Goal: Task Accomplishment & Management: Complete application form

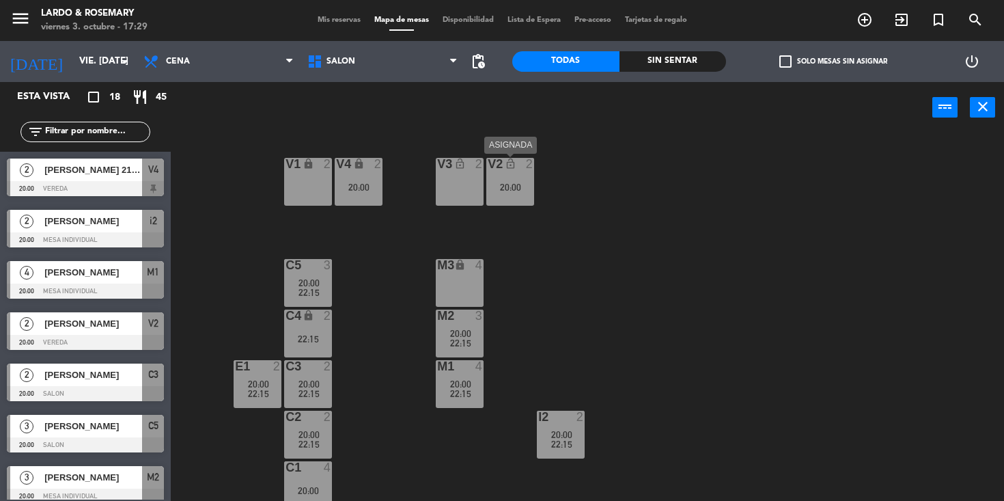
click at [516, 193] on div "V2 lock_open 2 20:00" at bounding box center [510, 182] width 48 height 48
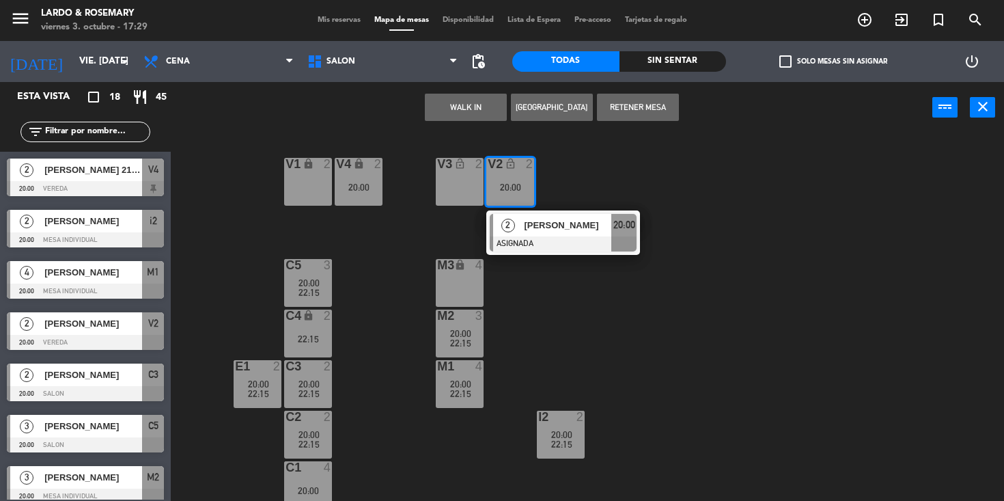
click at [598, 172] on div "V1 lock 2 V2 lock_open 2 20:00 2 [PERSON_NAME] ASIGNADA 20:00 V3 lock_open 2 V4…" at bounding box center [592, 317] width 823 height 367
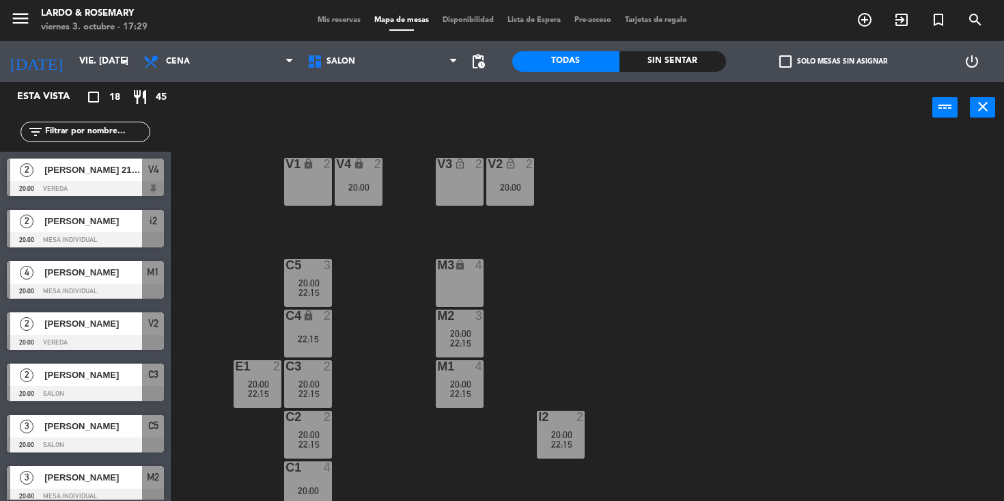
scroll to position [8, 0]
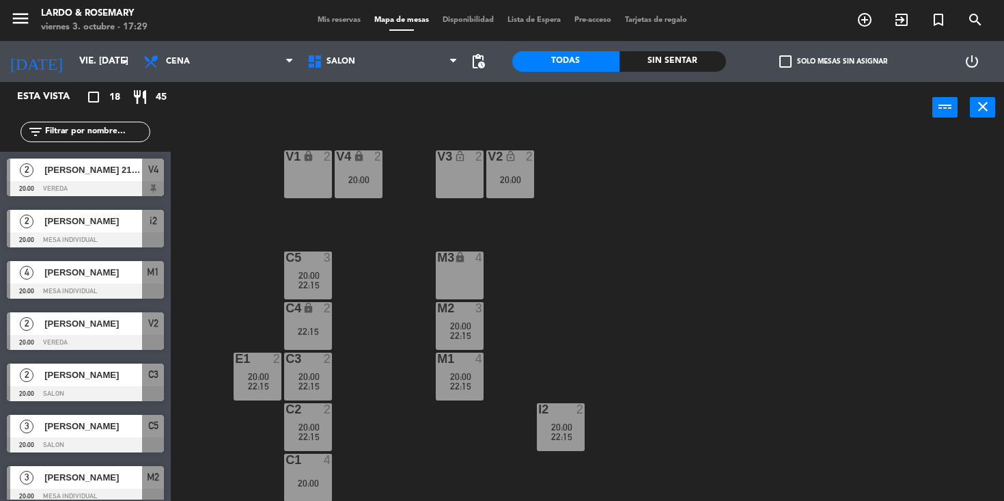
click at [326, 266] on div "C5 3 20:00 22:15" at bounding box center [308, 275] width 48 height 48
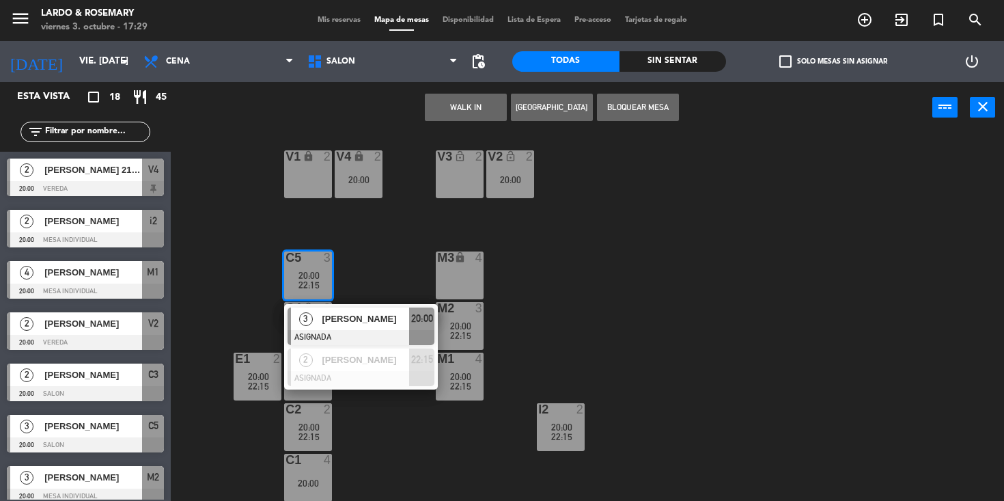
click at [372, 267] on div "V1 lock 2 V2 lock_open 2 20:00 V3 lock_open 2 V4 lock 2 20:00 C5 3 20:00 22:15 …" at bounding box center [592, 317] width 823 height 367
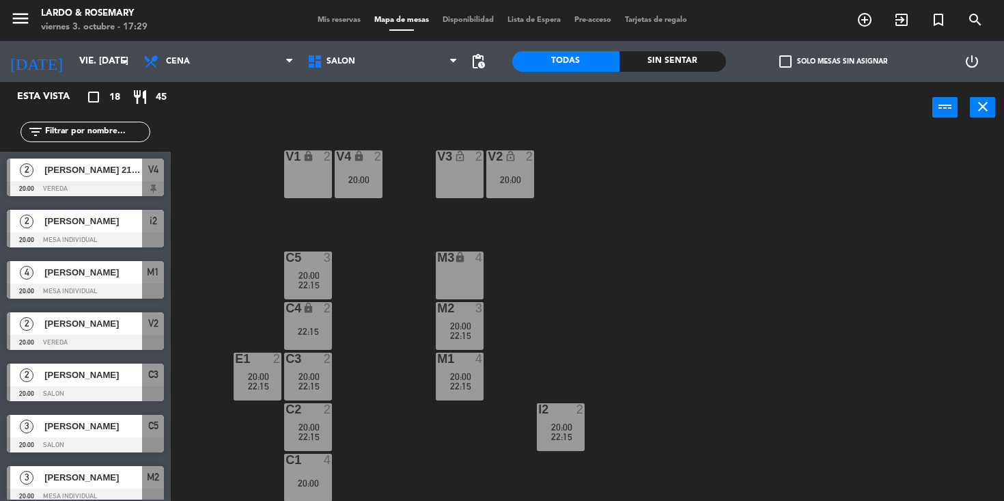
click at [529, 183] on div "20:00" at bounding box center [510, 180] width 48 height 10
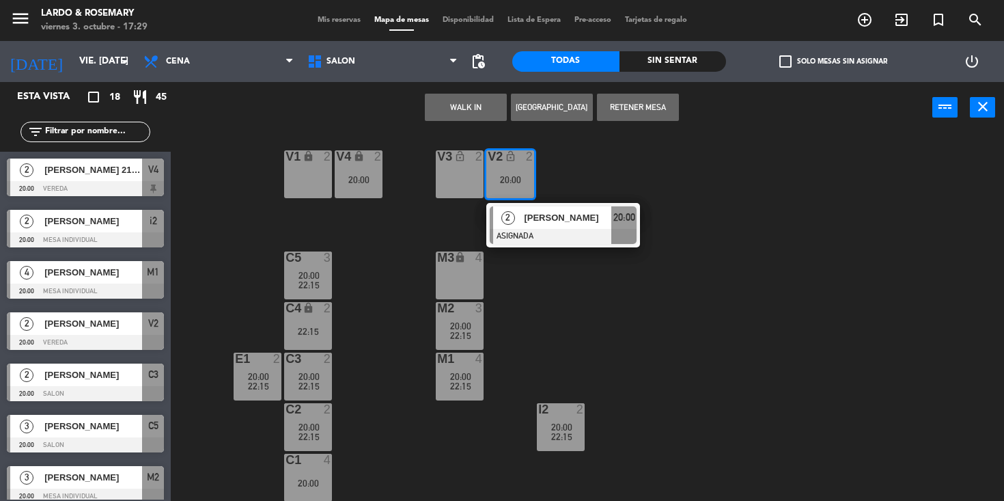
click at [593, 190] on div "V1 lock 2 V2 lock_open 2 20:00 2 [PERSON_NAME] ASIGNADA 20:00 V3 lock_open 2 V4…" at bounding box center [592, 317] width 823 height 367
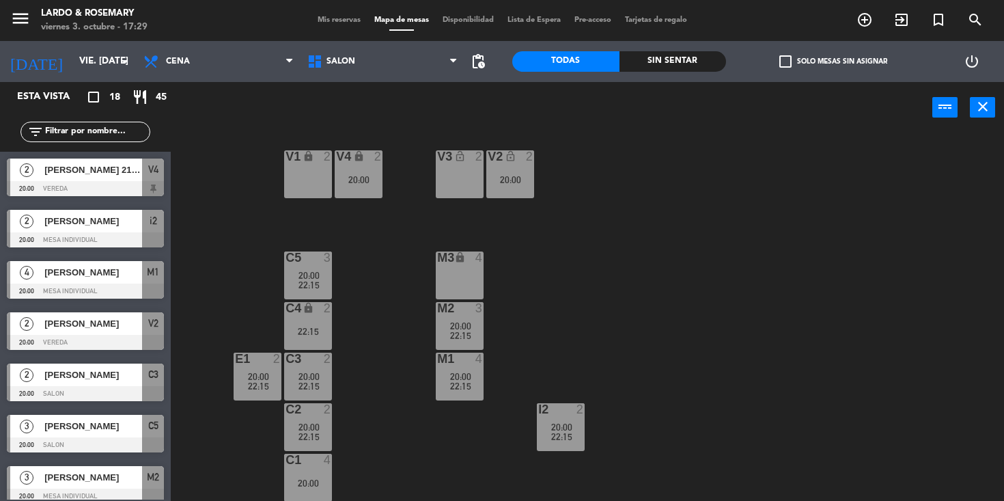
click at [341, 20] on span "Mis reservas" at bounding box center [339, 20] width 57 height 8
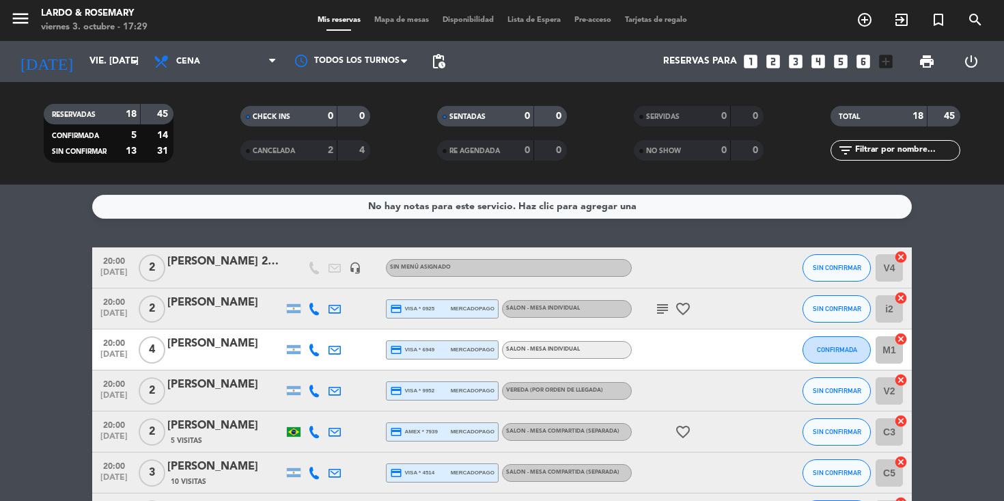
click at [542, 22] on span "Lista de Espera" at bounding box center [534, 20] width 67 height 8
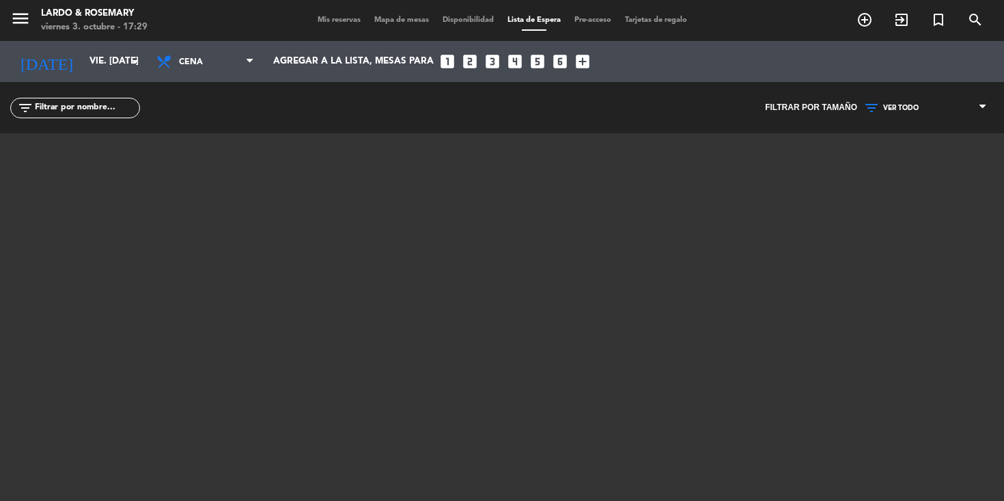
click at [396, 16] on span "Mapa de mesas" at bounding box center [401, 20] width 68 height 8
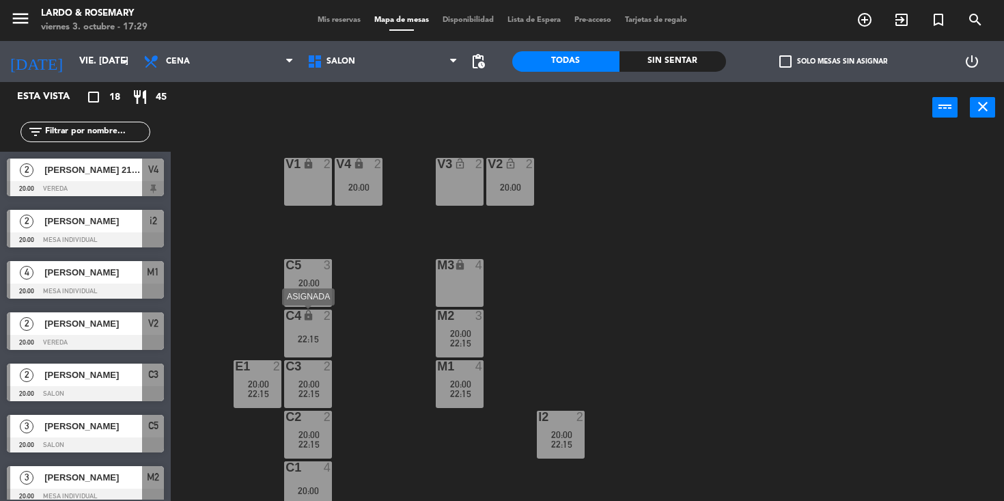
click at [311, 339] on div "22:15" at bounding box center [308, 339] width 48 height 10
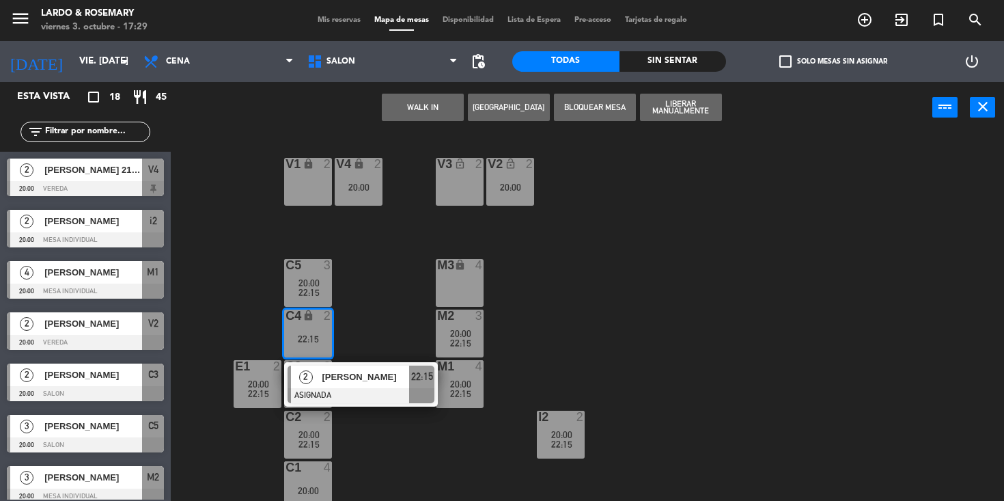
click at [492, 109] on button "[GEOGRAPHIC_DATA]" at bounding box center [509, 107] width 82 height 27
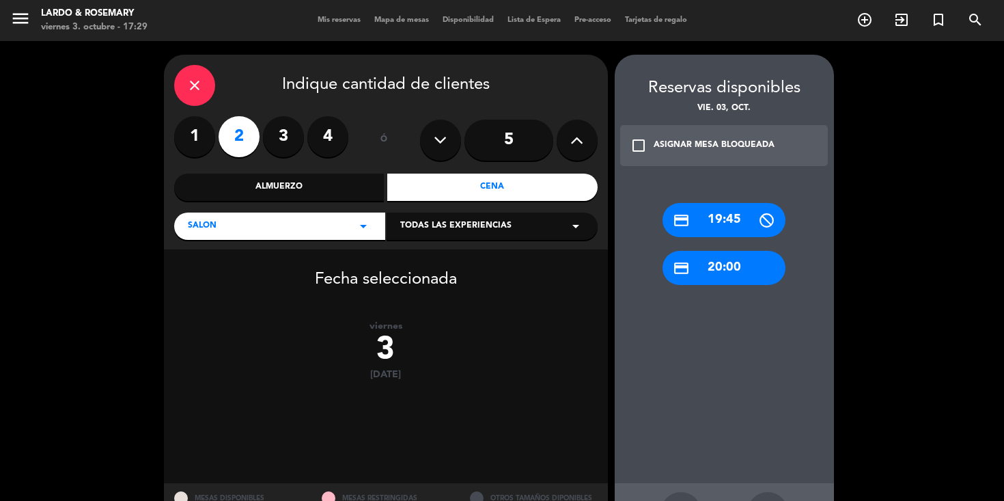
click at [753, 268] on div "credit_card 20:00" at bounding box center [723, 268] width 123 height 34
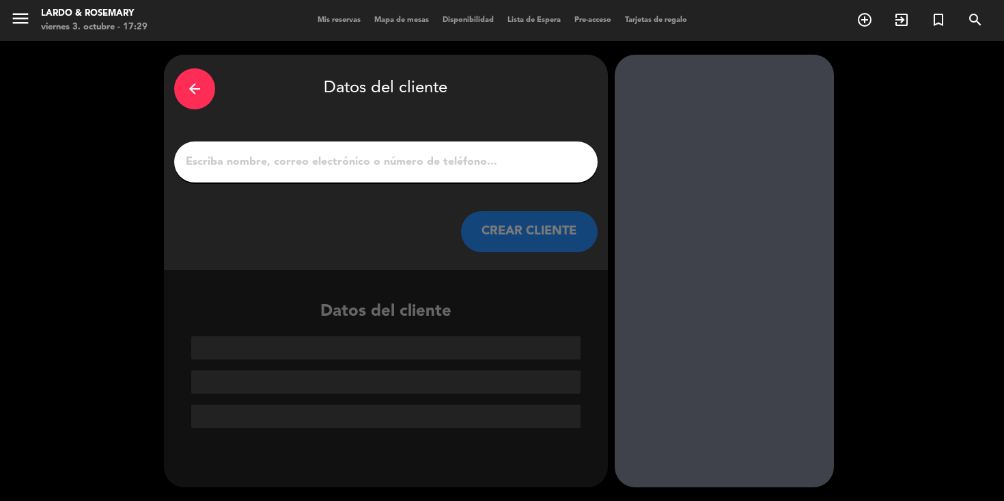
click at [468, 163] on input "1" at bounding box center [385, 161] width 403 height 19
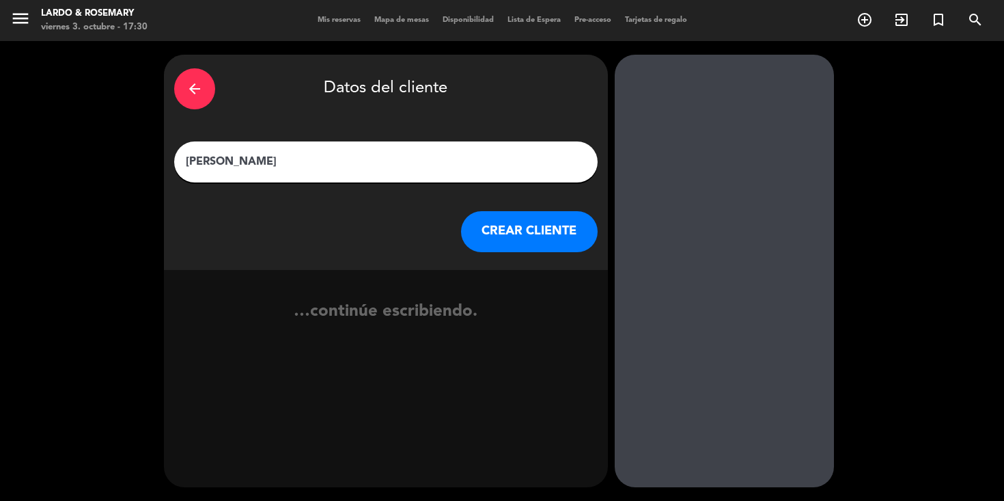
type input "[PERSON_NAME]"
click at [535, 238] on button "CREAR CLIENTE" at bounding box center [529, 231] width 137 height 41
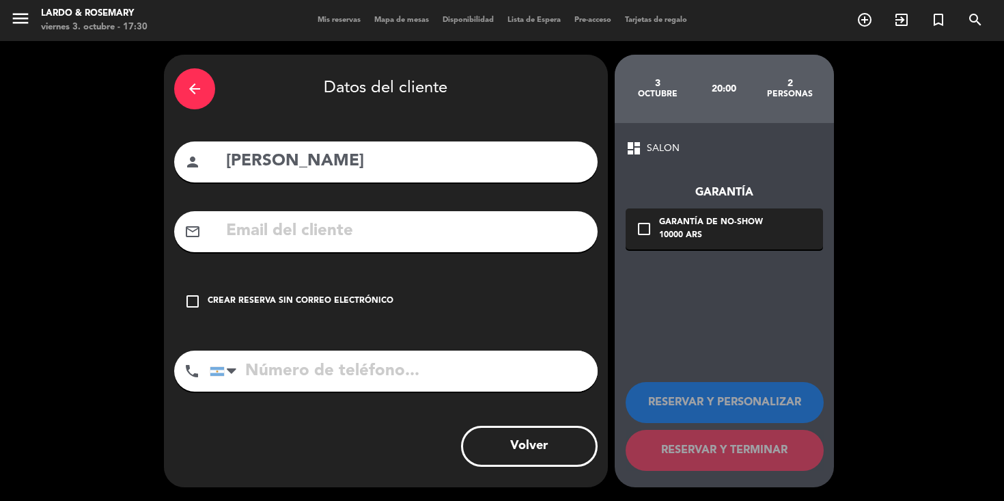
click at [303, 300] on div "Crear reserva sin correo electrónico" at bounding box center [301, 301] width 186 height 14
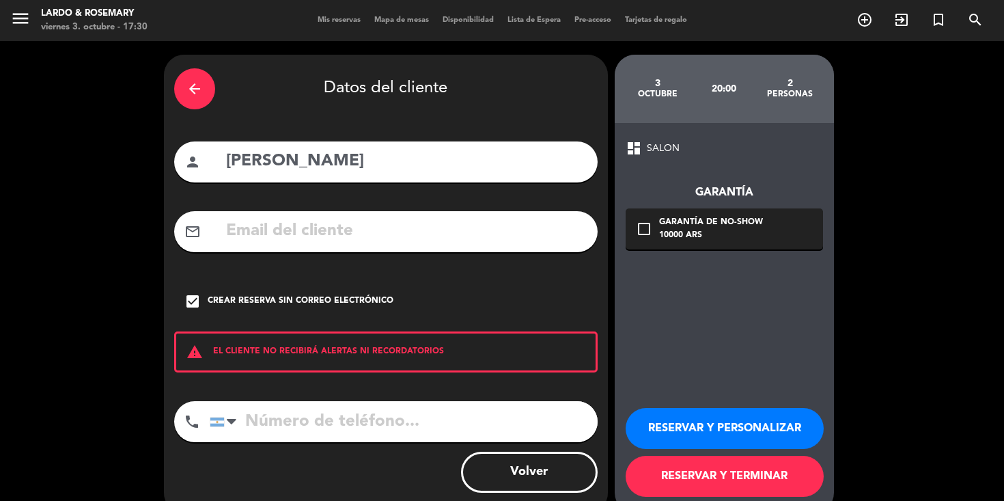
click at [716, 475] on button "RESERVAR Y TERMINAR" at bounding box center [725, 476] width 198 height 41
